Goal: Task Accomplishment & Management: Use online tool/utility

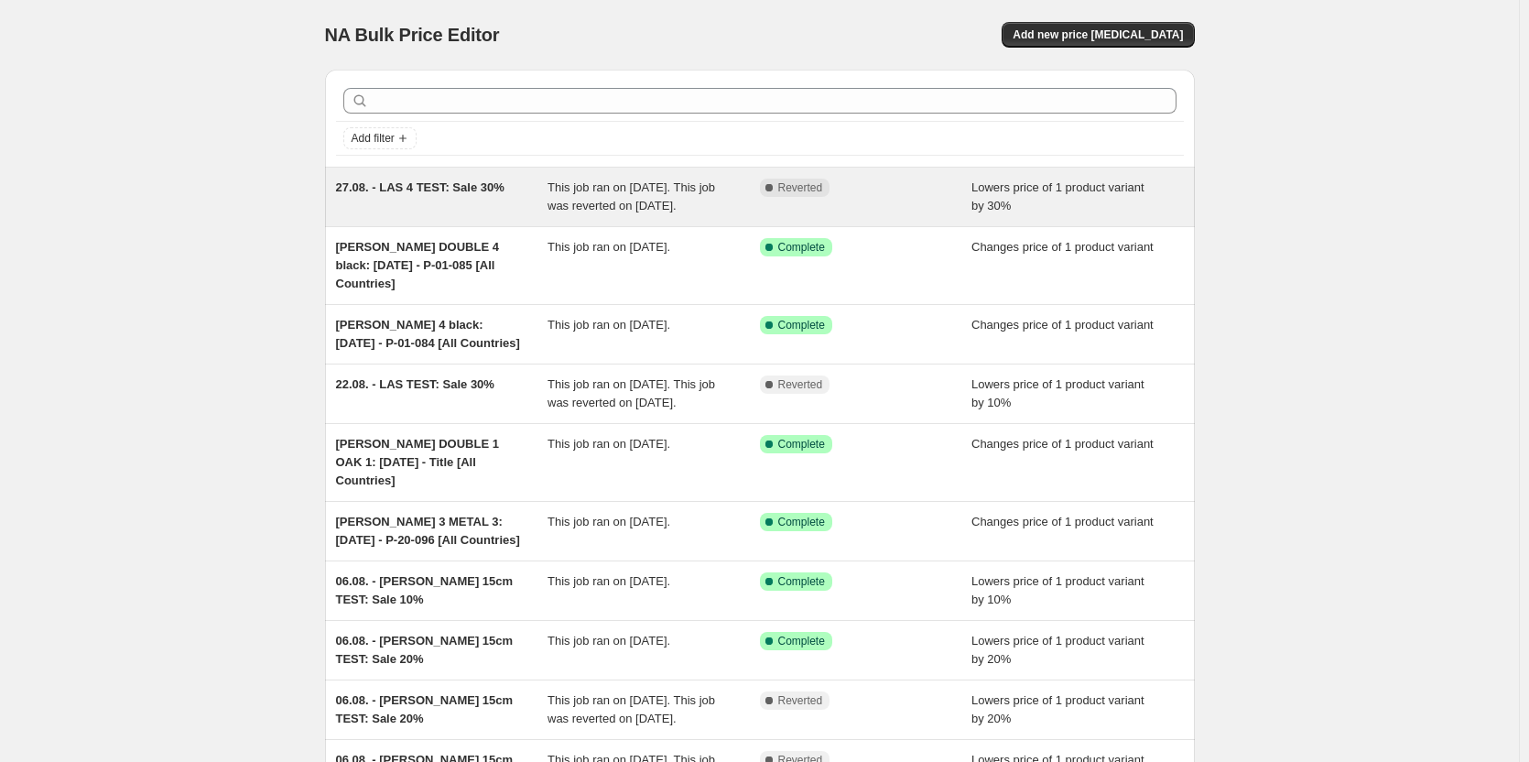
click at [588, 203] on span "This job ran on 27 August 2025. This job was reverted on 27 August 2025." at bounding box center [631, 196] width 168 height 32
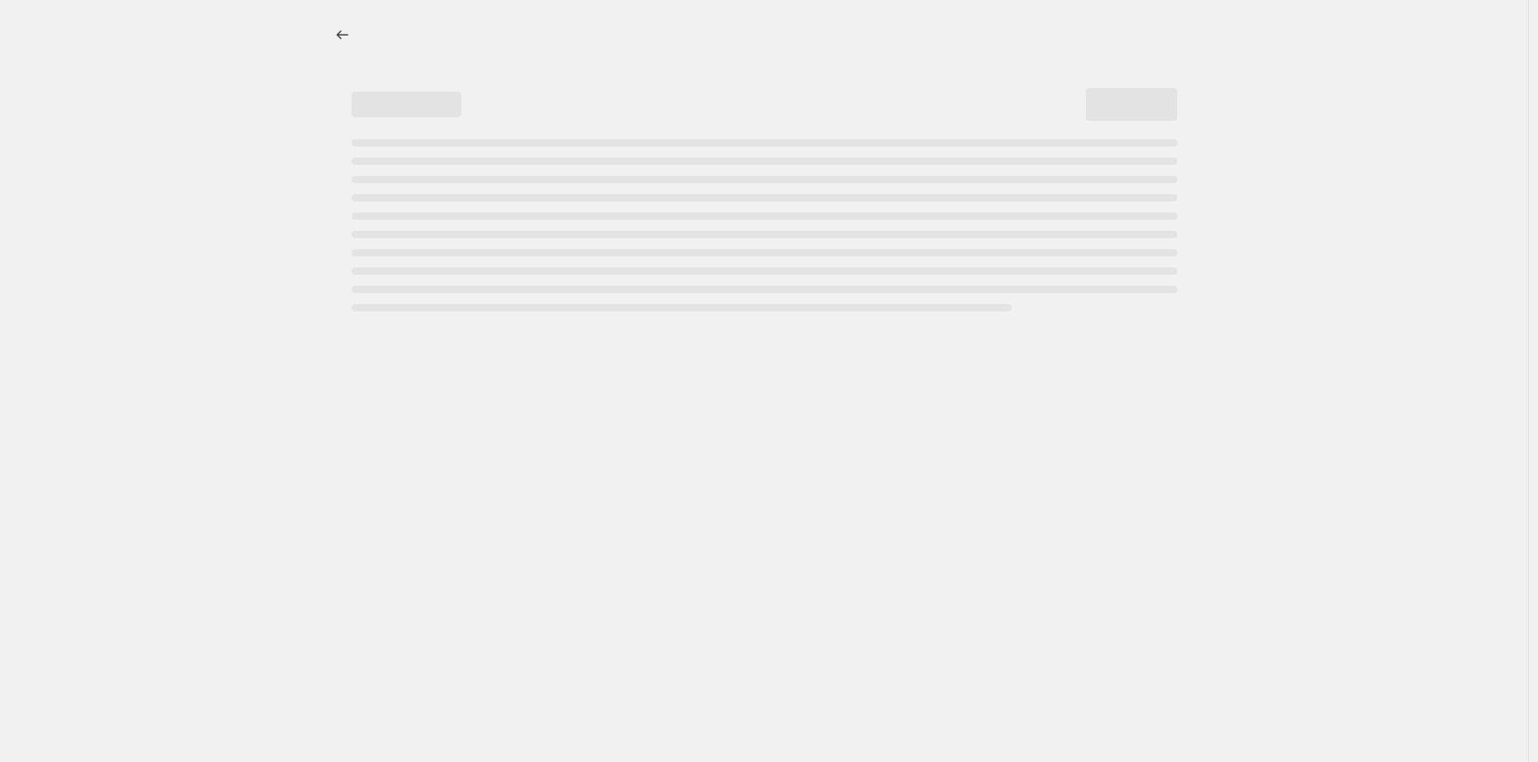
select select "percentage"
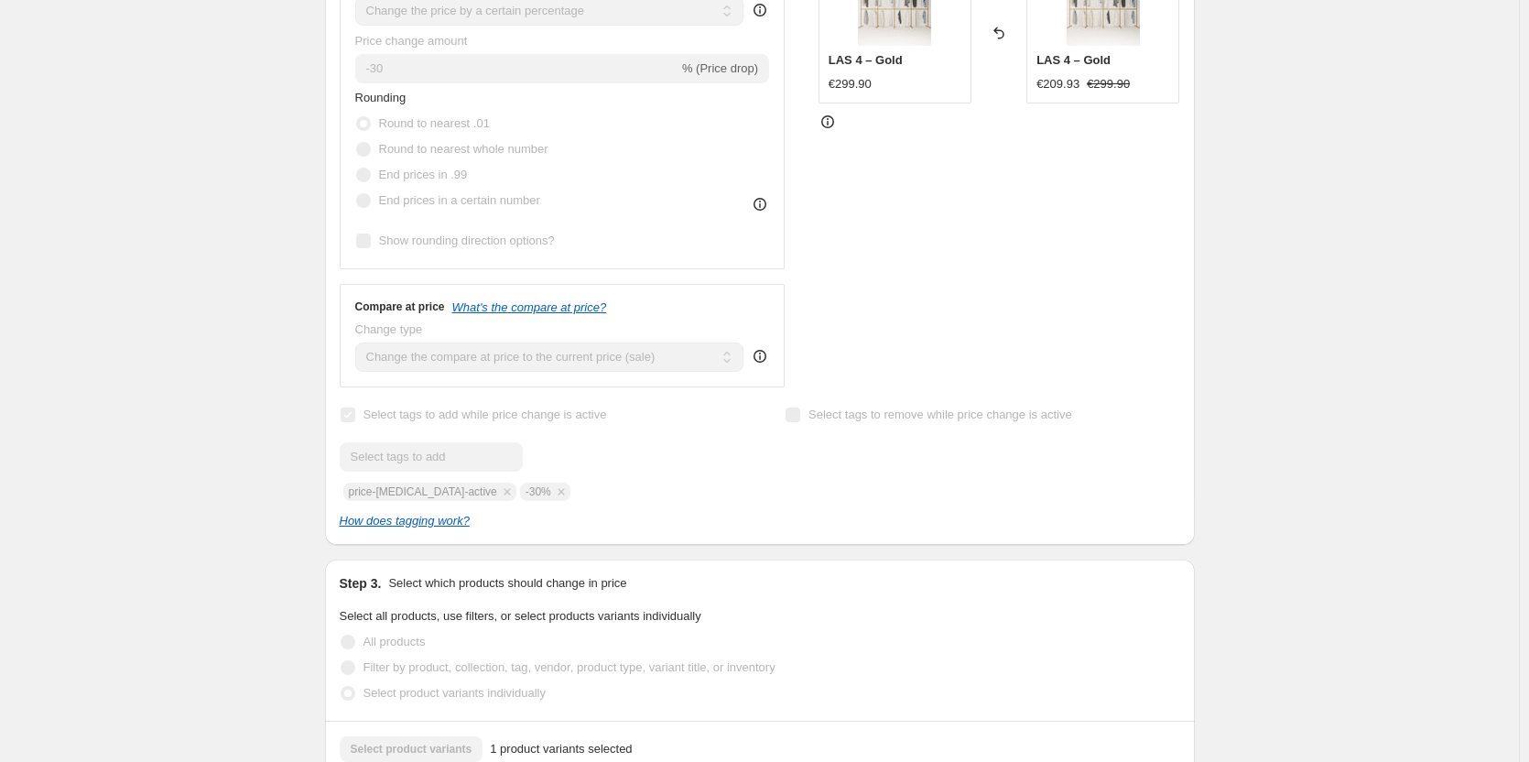
scroll to position [977, 0]
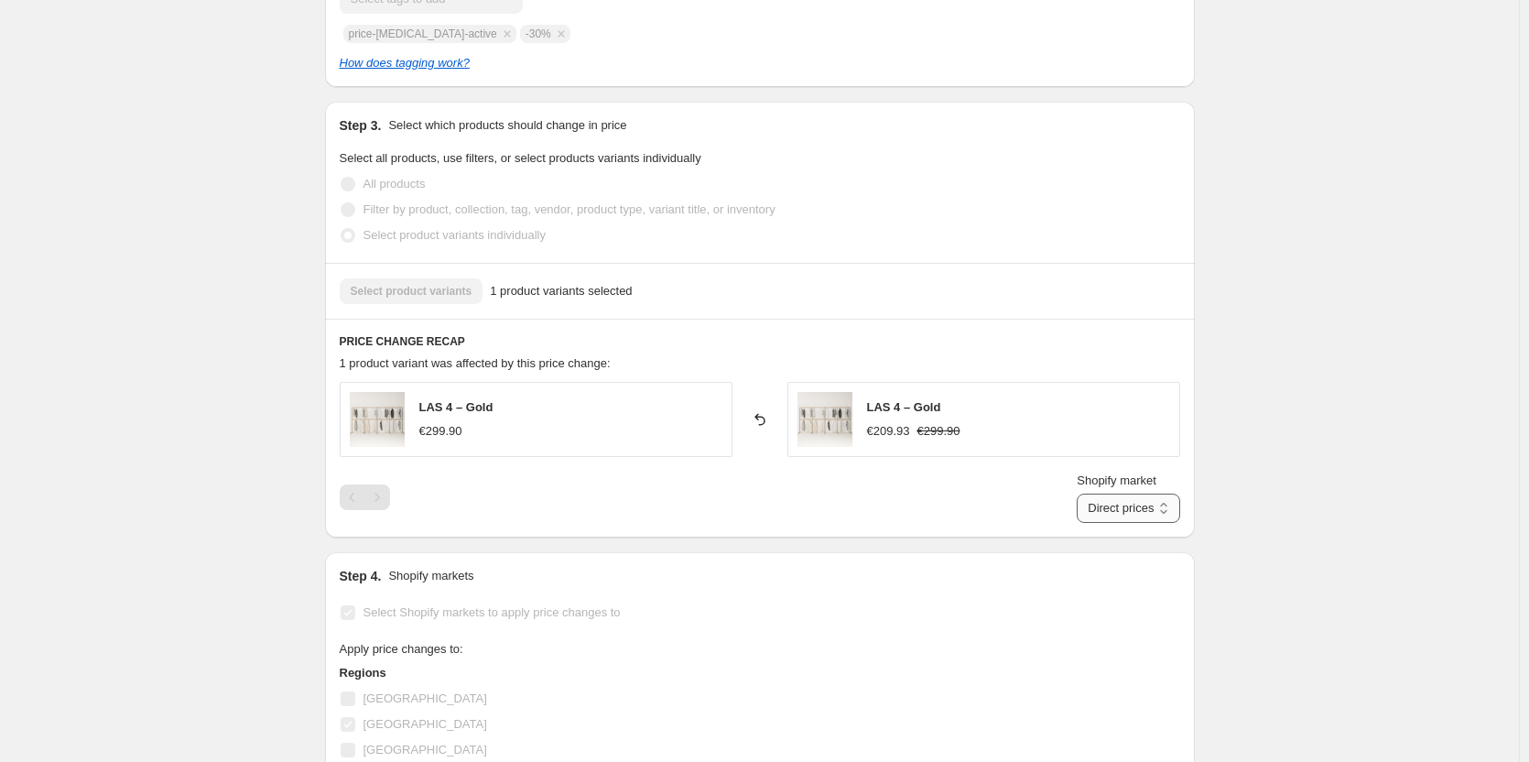
click at [1150, 508] on select "Direct prices Deutschland" at bounding box center [1128, 507] width 103 height 29
click at [1148, 508] on select "Direct prices Deutschland" at bounding box center [1128, 507] width 103 height 29
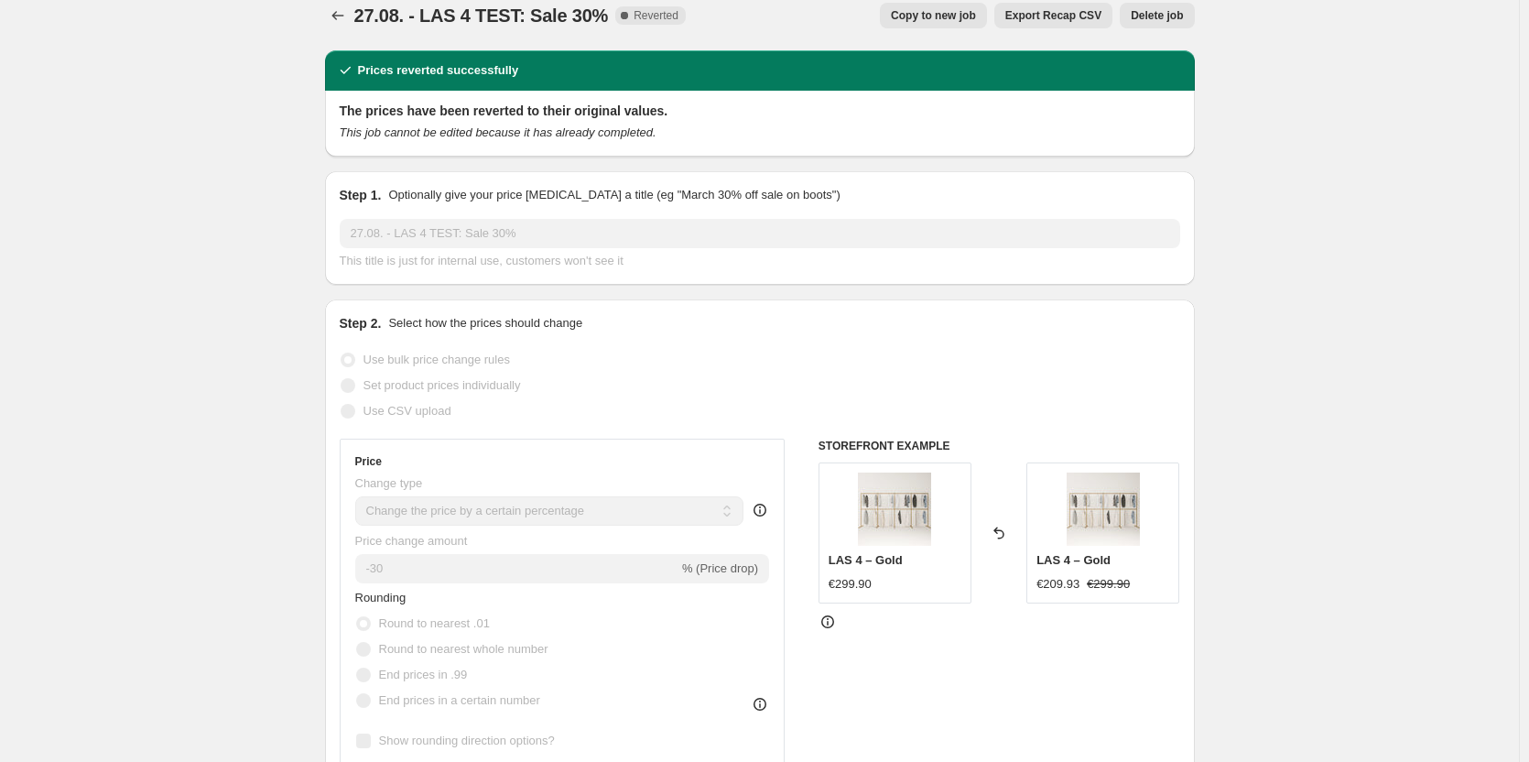
scroll to position [0, 0]
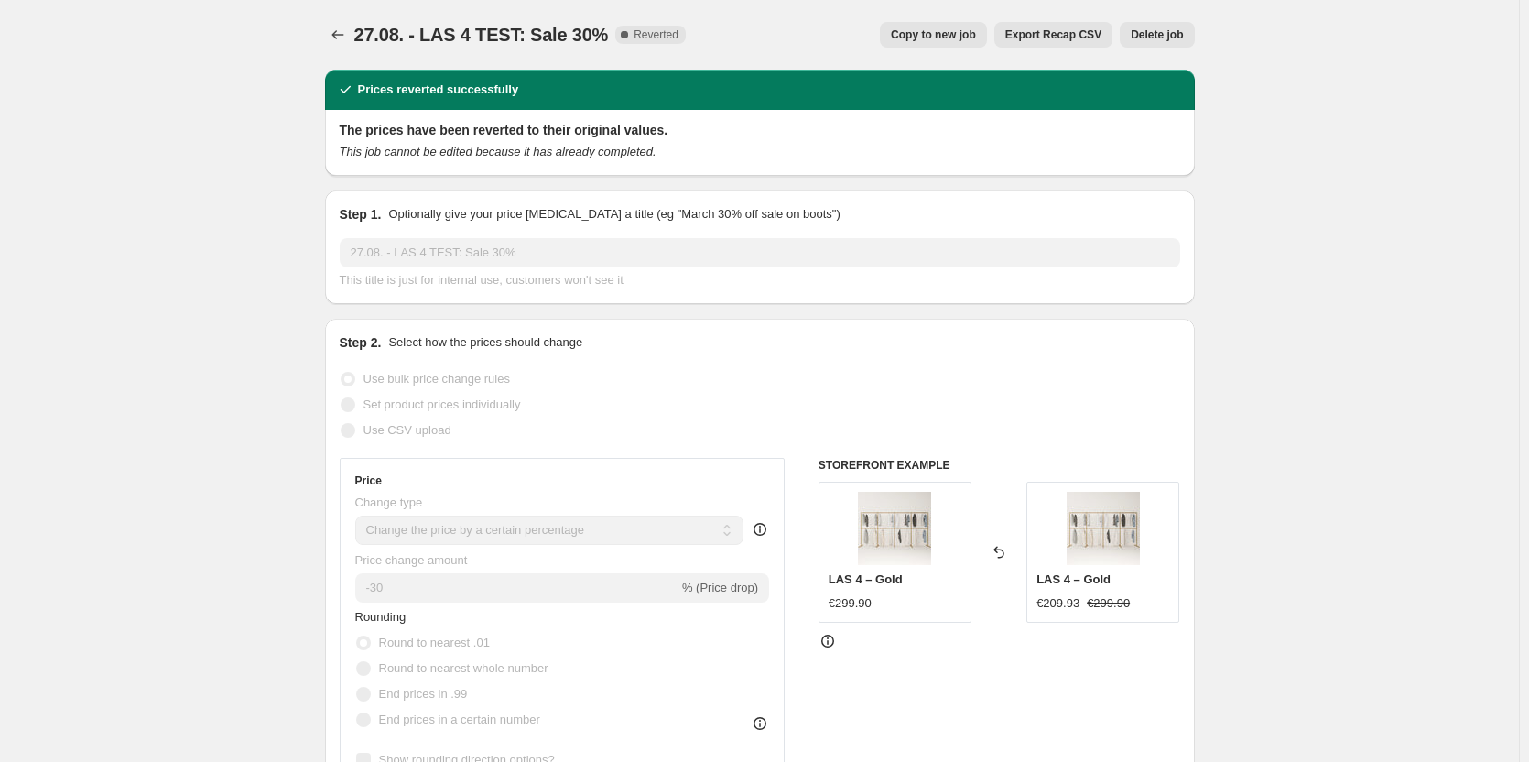
click at [922, 34] on span "Copy to new job" at bounding box center [933, 34] width 85 height 15
select select "percentage"
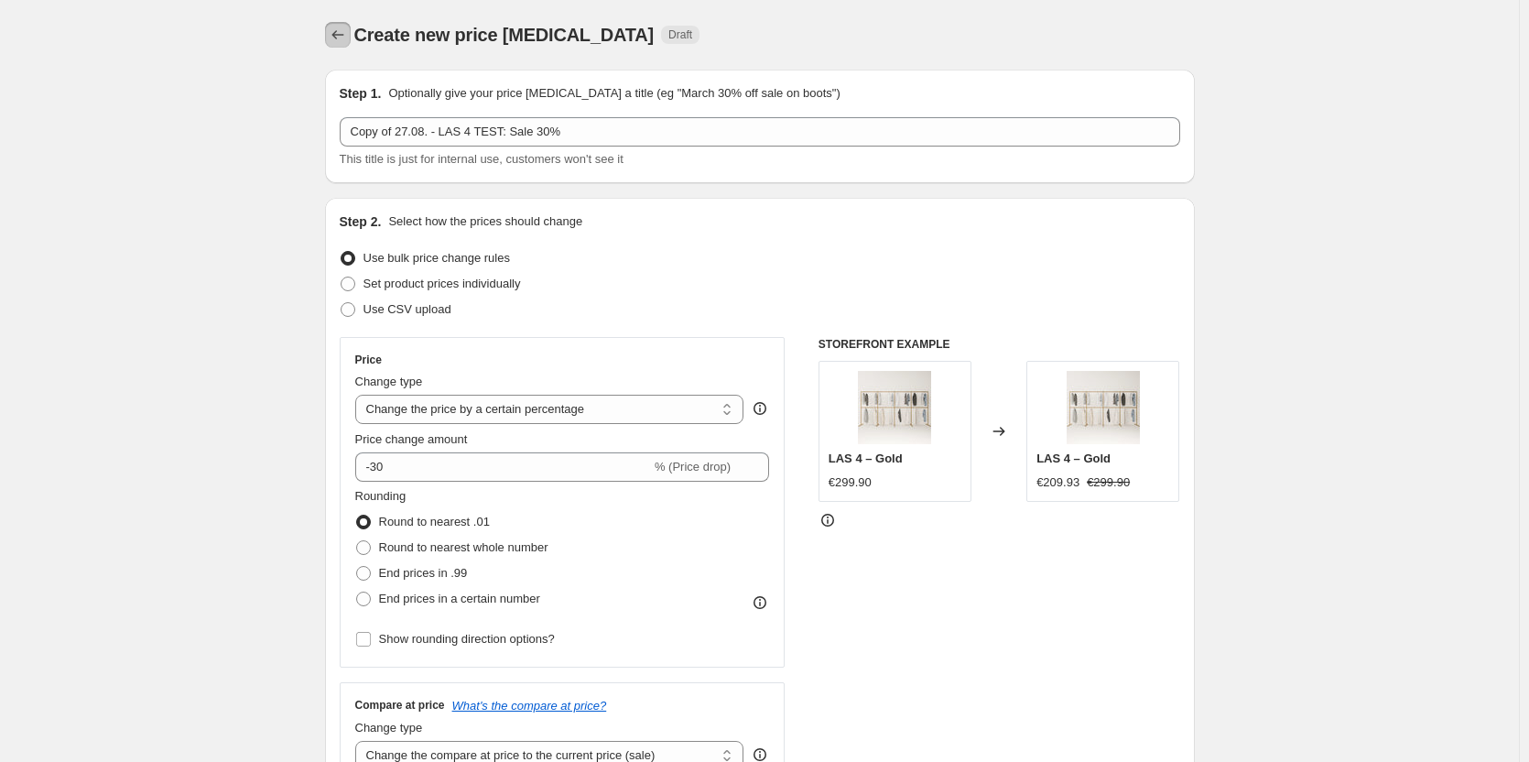
click at [344, 28] on icon "Price change jobs" at bounding box center [338, 35] width 18 height 18
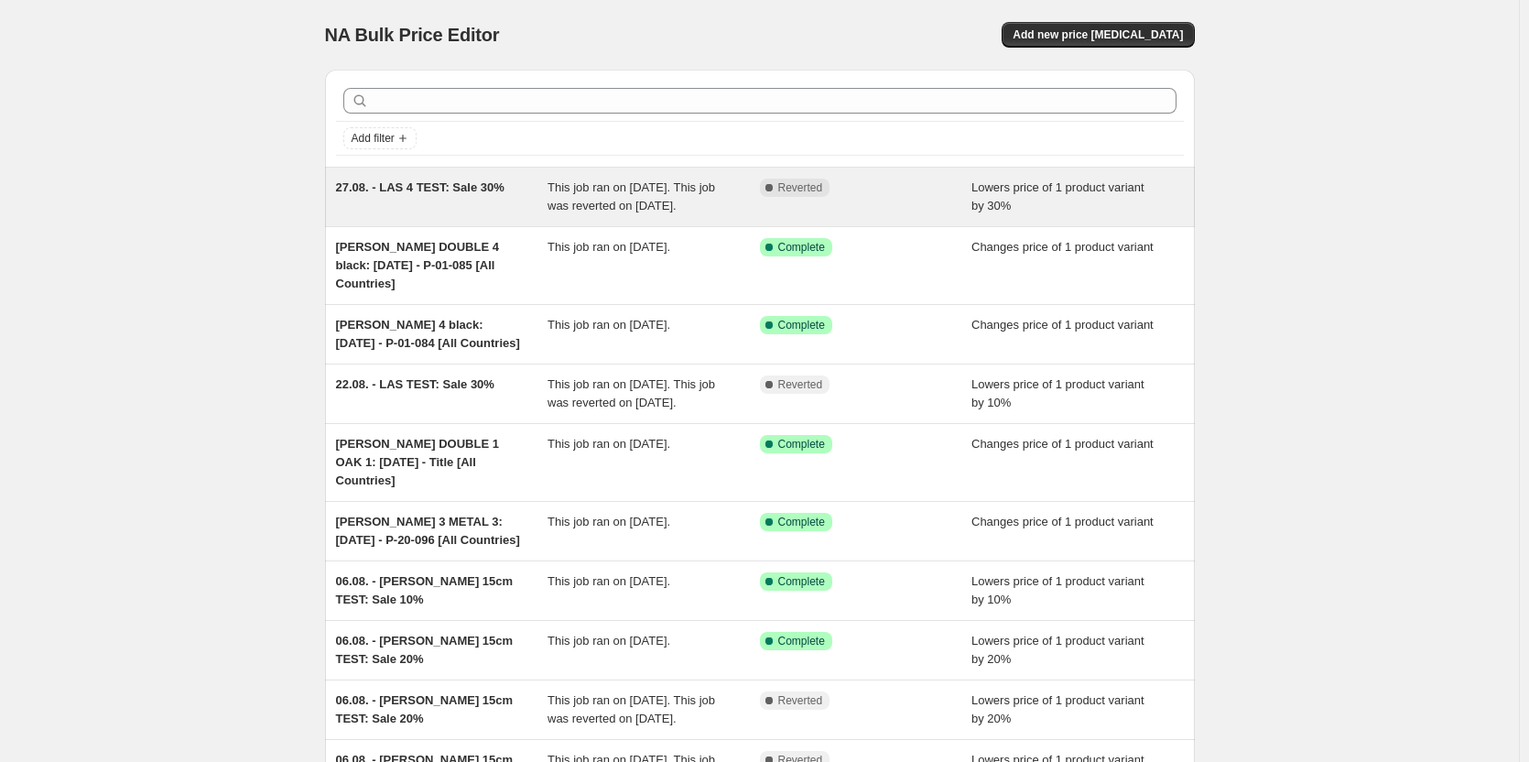
drag, startPoint x: 421, startPoint y: 216, endPoint x: 742, endPoint y: 176, distance: 323.8
click at [742, 176] on div "27.08. - LAS 4 TEST: Sale 30% This job ran on 27 August 2025. This job was reve…" at bounding box center [760, 197] width 870 height 59
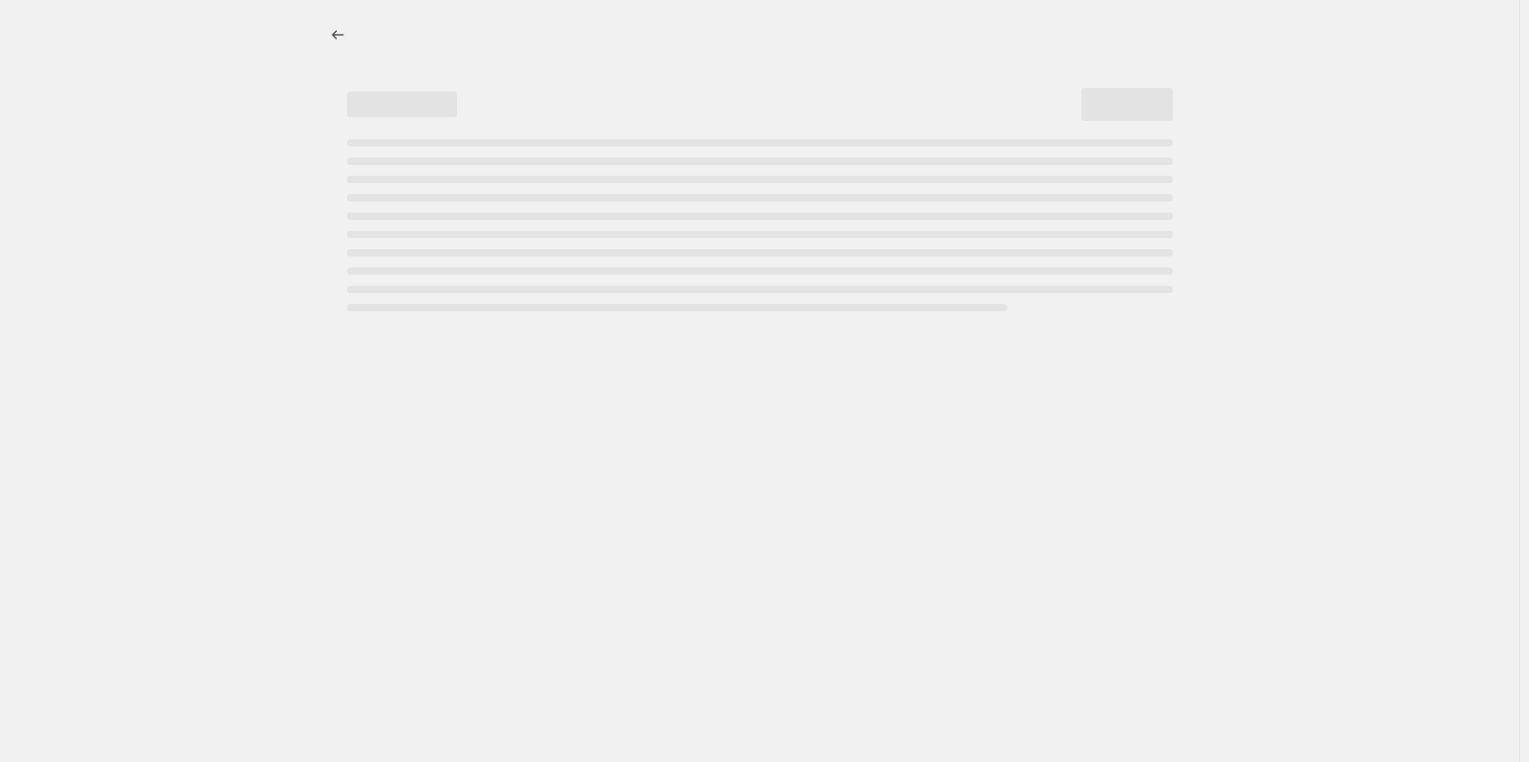
select select "percentage"
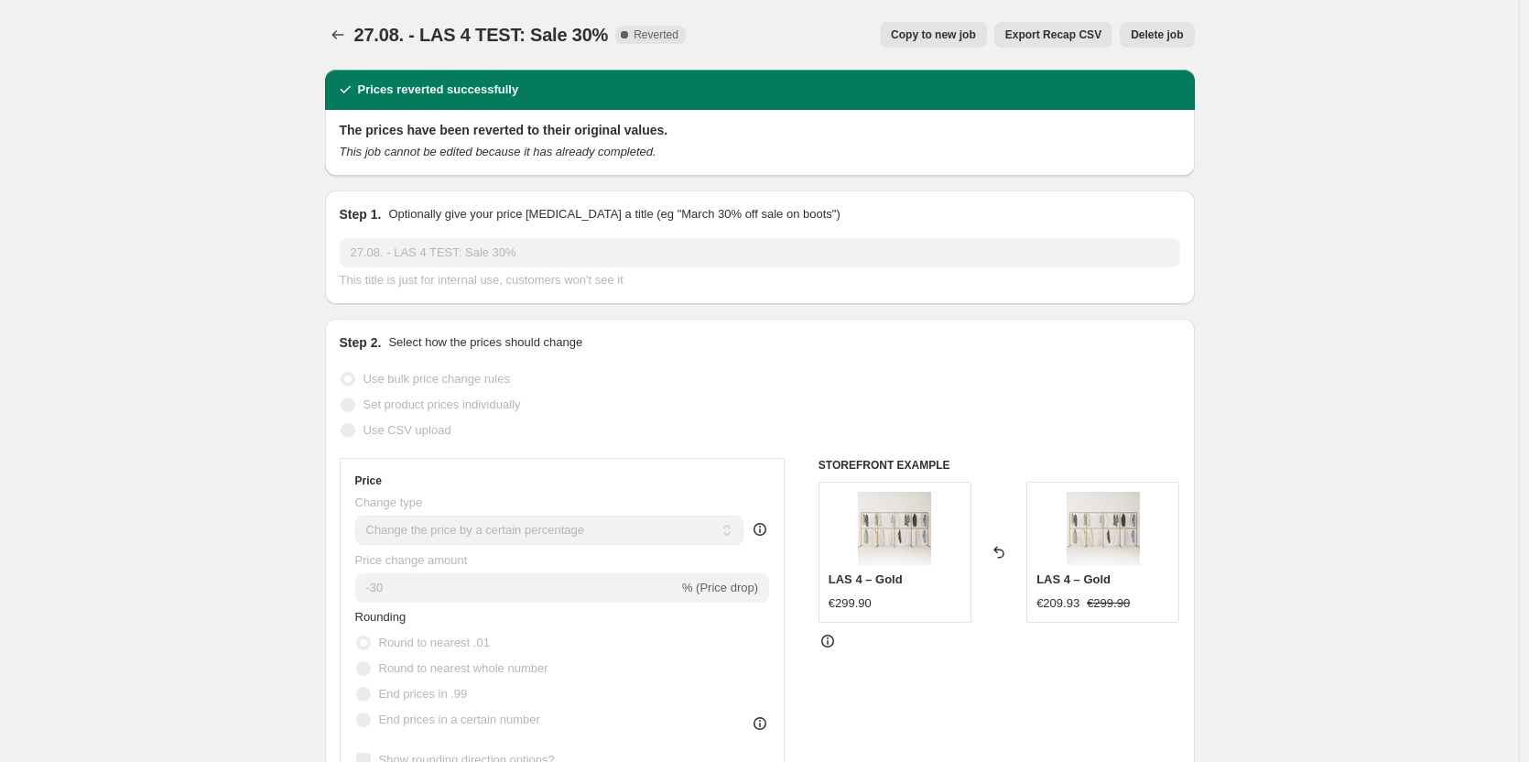
click at [919, 30] on span "Copy to new job" at bounding box center [933, 34] width 85 height 15
select select "percentage"
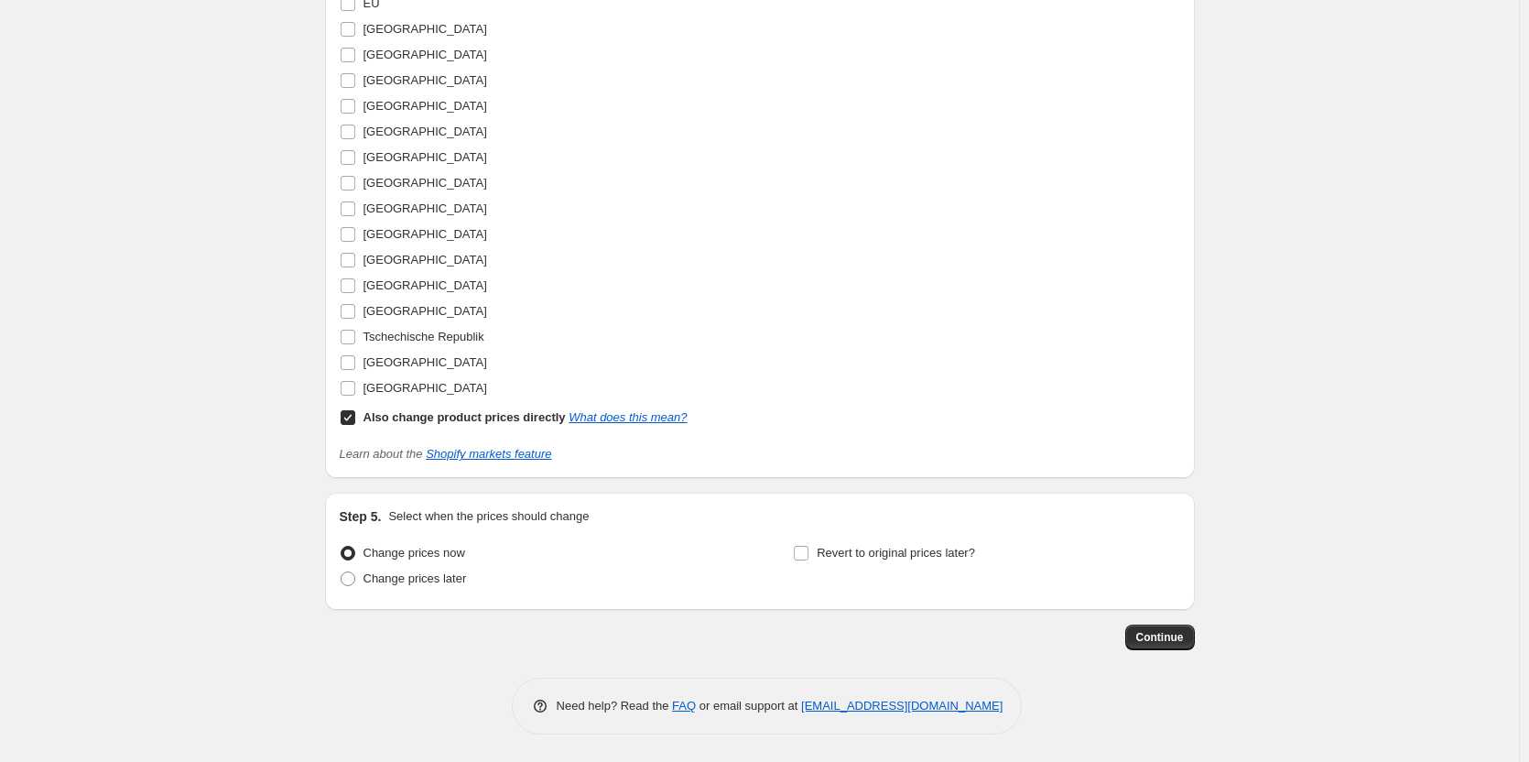
scroll to position [1629, 0]
click at [1170, 629] on button "Continue" at bounding box center [1160, 637] width 70 height 26
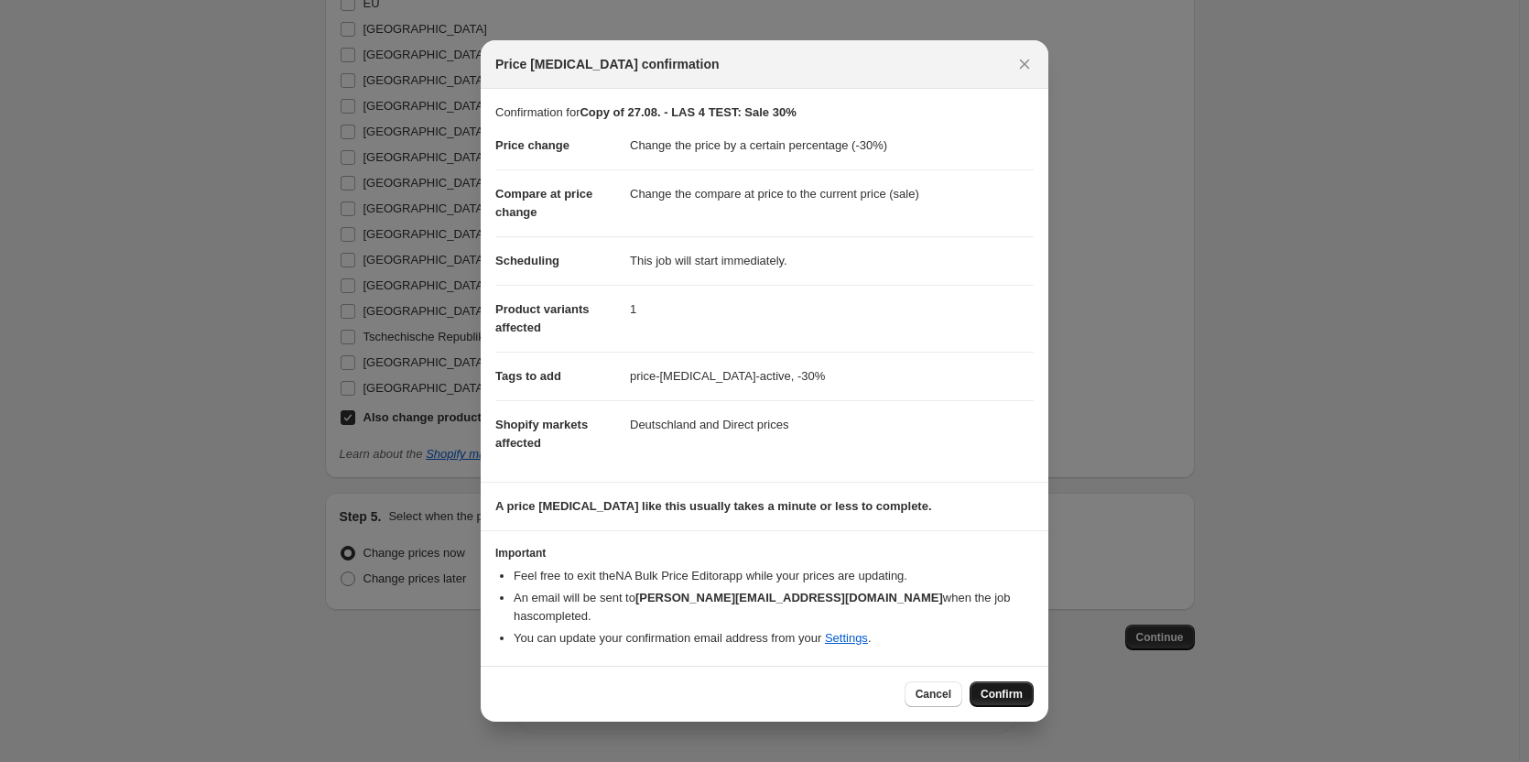
click at [994, 687] on span "Confirm" at bounding box center [1001, 694] width 42 height 15
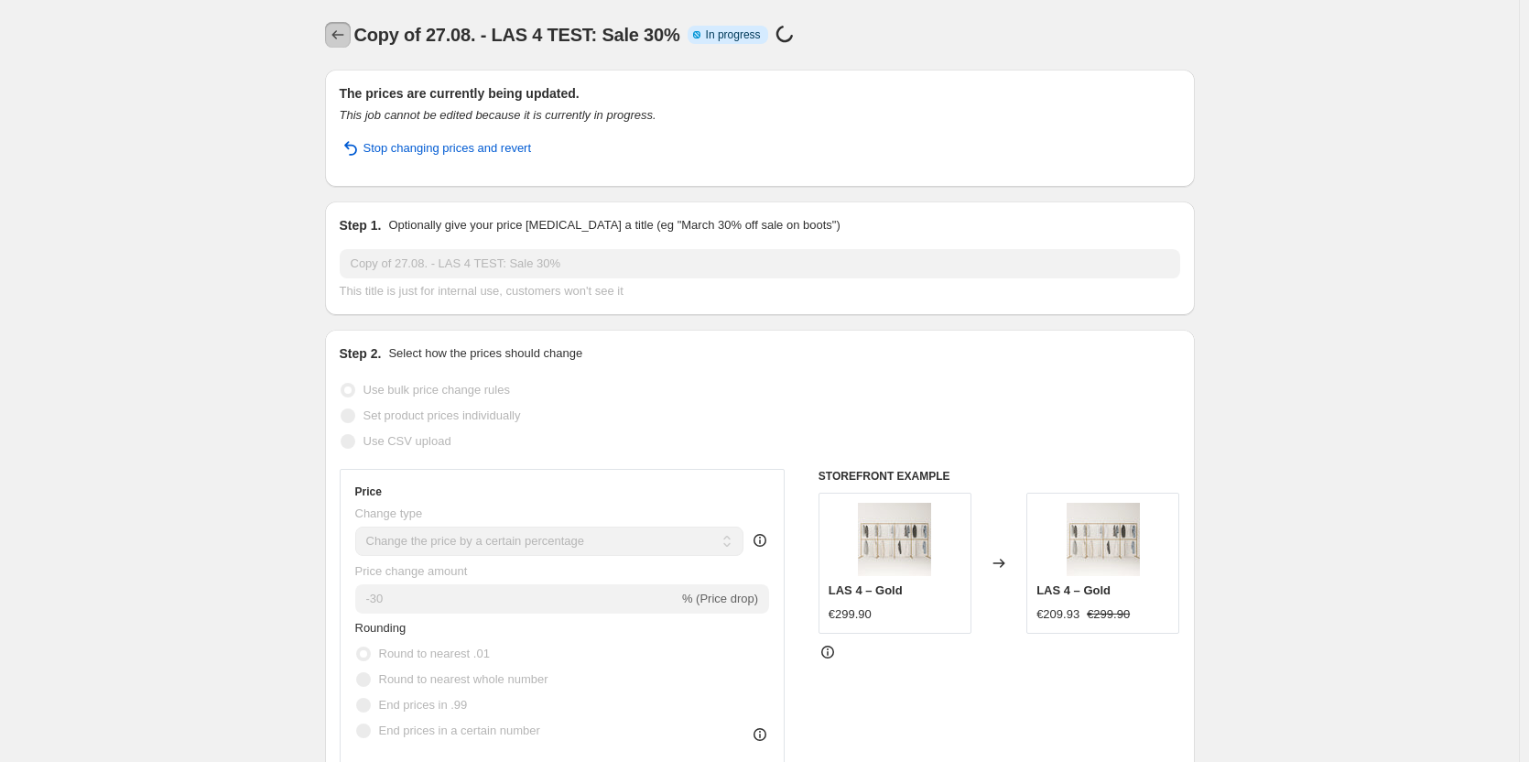
click at [341, 34] on icon "Price change jobs" at bounding box center [338, 35] width 18 height 18
